Goal: Task Accomplishment & Management: Use online tool/utility

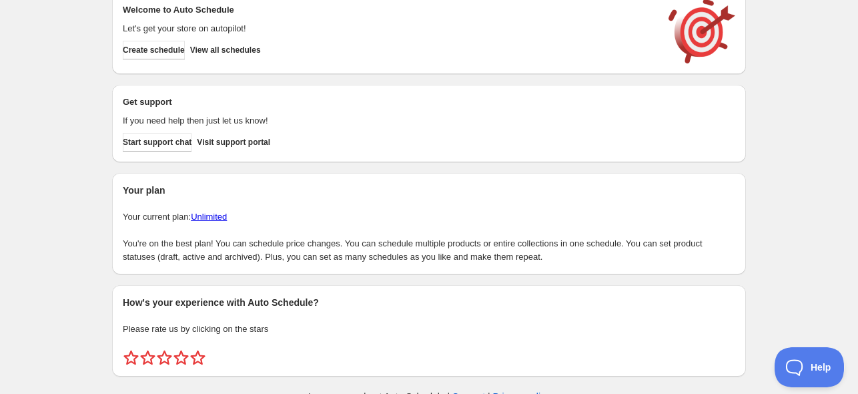
scroll to position [53, 0]
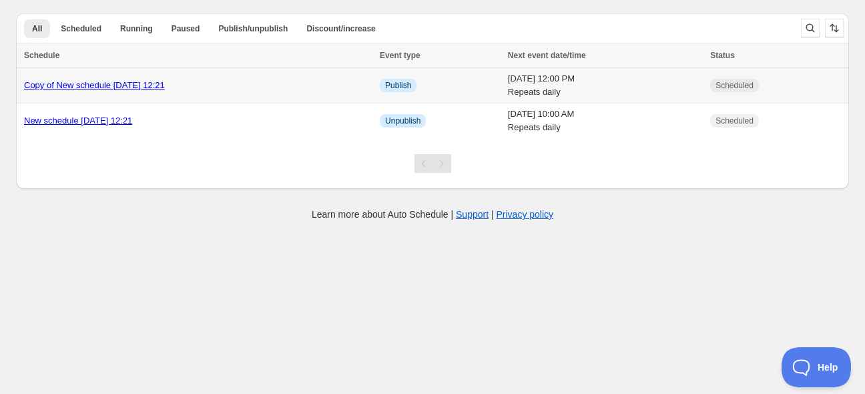
click at [138, 85] on link "Copy of New schedule [DATE] 12:21" at bounding box center [94, 85] width 141 height 10
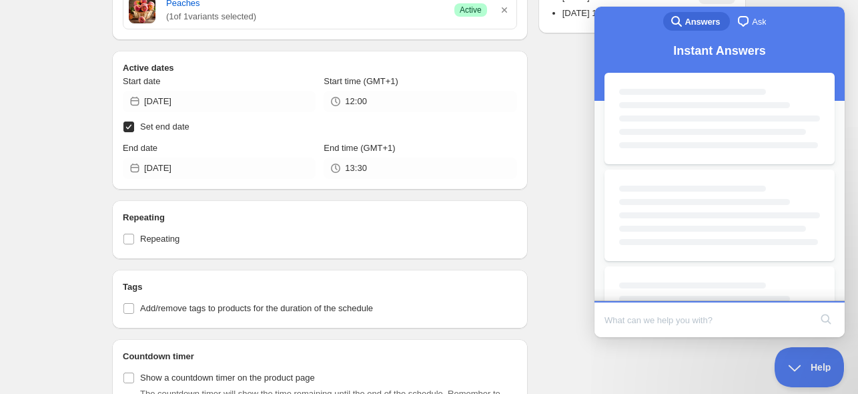
scroll to position [467, 0]
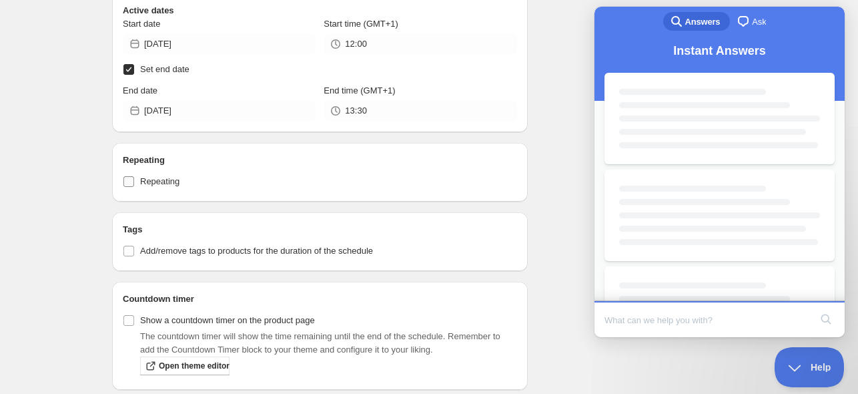
click at [139, 181] on label "Repeating" at bounding box center [320, 181] width 395 height 19
click at [134, 181] on input "Repeating" at bounding box center [128, 181] width 11 height 11
checkbox input "true"
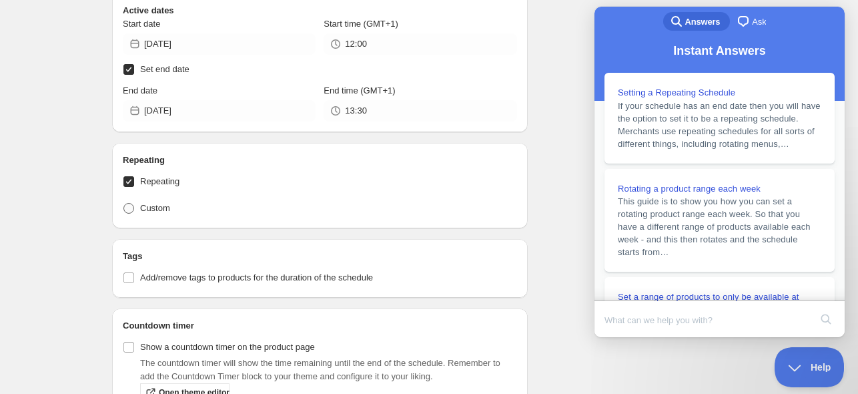
click at [155, 210] on span "Custom" at bounding box center [155, 208] width 30 height 10
click at [124, 204] on input "Custom" at bounding box center [123, 203] width 1 height 1
radio input "true"
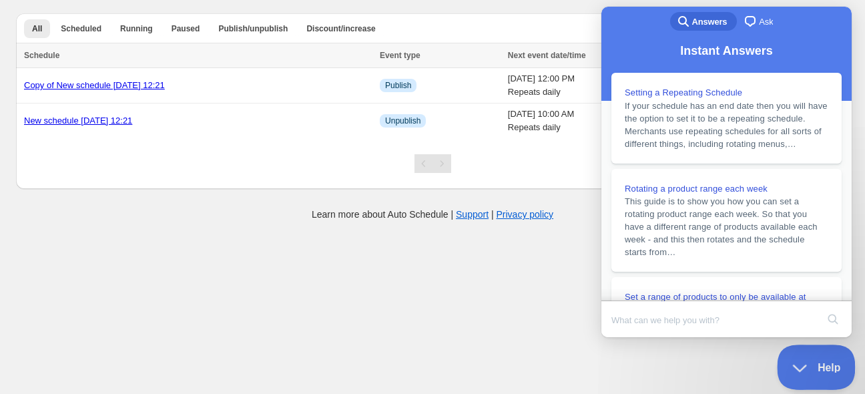
click at [818, 370] on button "Help" at bounding box center [811, 364] width 69 height 40
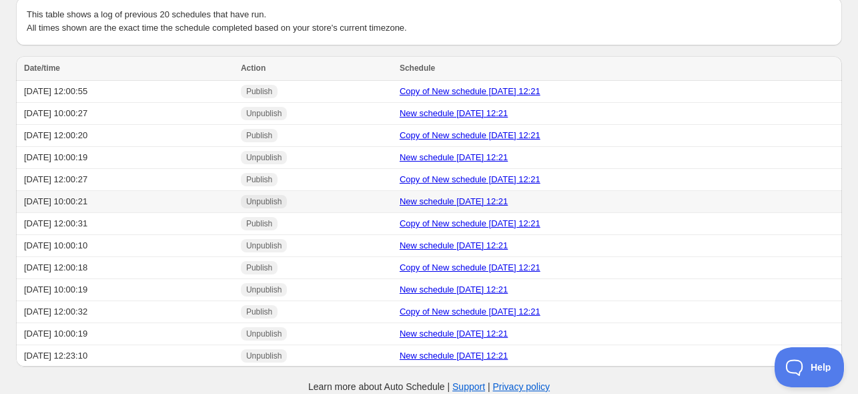
scroll to position [35, 0]
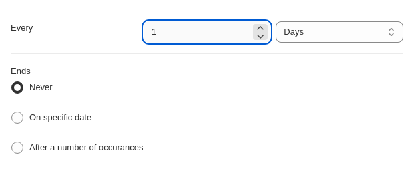
click at [215, 32] on input "1" at bounding box center [197, 31] width 107 height 21
click at [212, 31] on input "1" at bounding box center [197, 31] width 107 height 21
drag, startPoint x: 219, startPoint y: 29, endPoint x: 92, endPoint y: 31, distance: 126.8
click at [92, 31] on div "Every 1 Date range Days Weeks Months Years Days" at bounding box center [207, 31] width 392 height 21
type input "35"
